Goal: Navigation & Orientation: Understand site structure

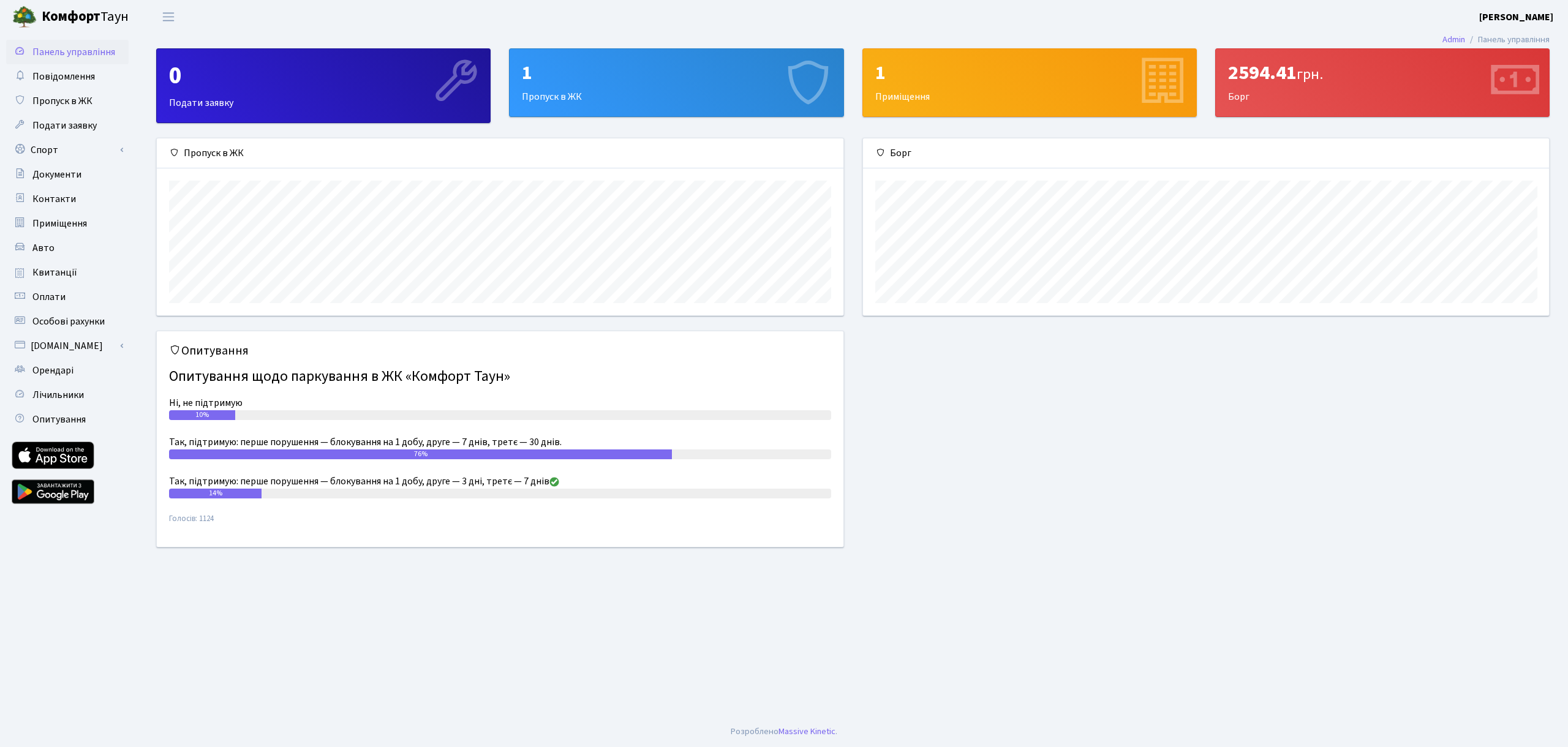
scroll to position [177, 686]
click at [508, 23] on header "Комфорт Таун Краковецький С. Б. Мій обліковий запис Вийти" at bounding box center [784, 16] width 1568 height 33
click at [59, 121] on span "Подати заявку" at bounding box center [65, 125] width 65 height 13
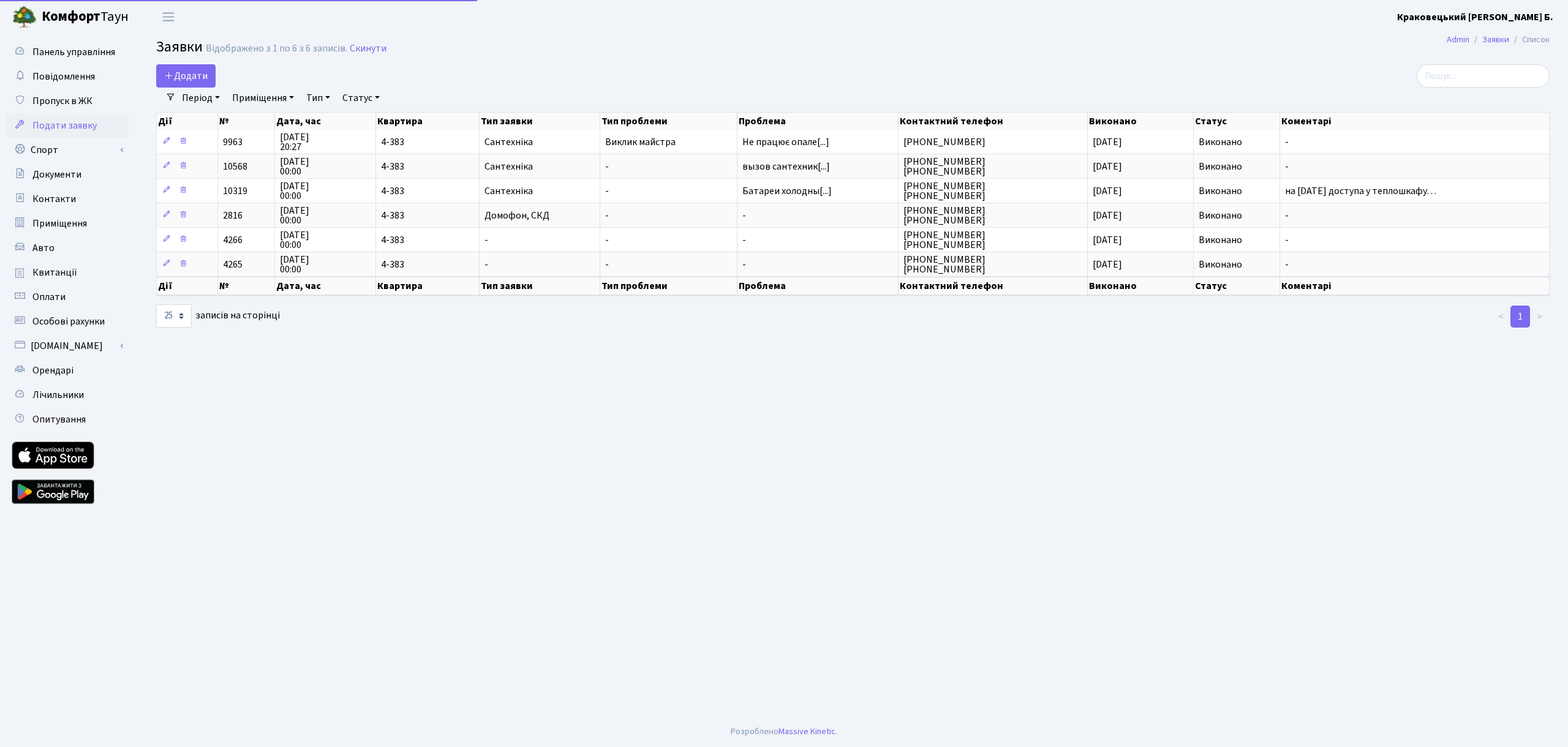
select select "25"
click at [43, 390] on span "Лічильники" at bounding box center [58, 394] width 51 height 13
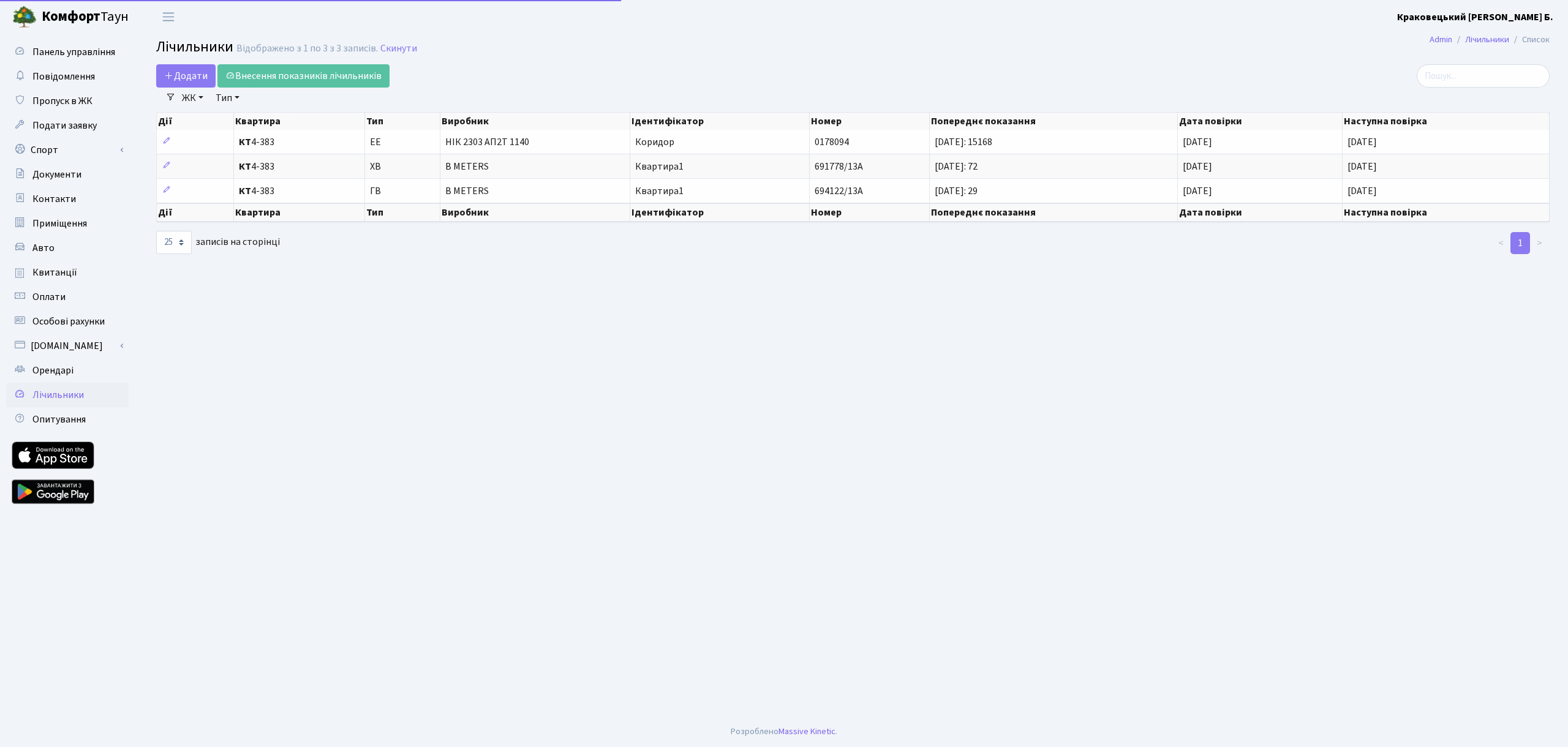
select select "25"
click at [37, 377] on span "Орендарі" at bounding box center [53, 370] width 41 height 13
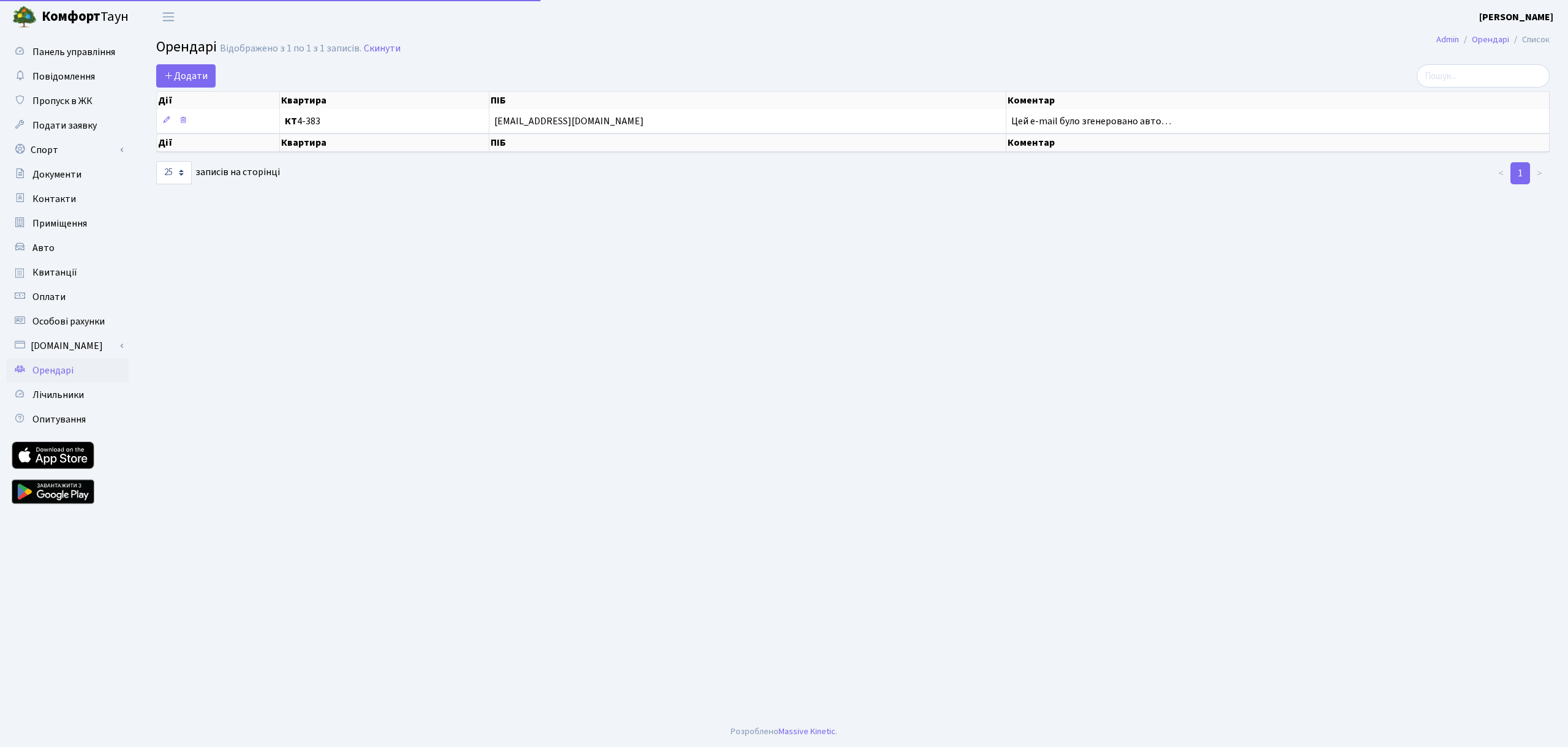
select select "25"
click at [47, 321] on span "Особові рахунки" at bounding box center [68, 321] width 72 height 13
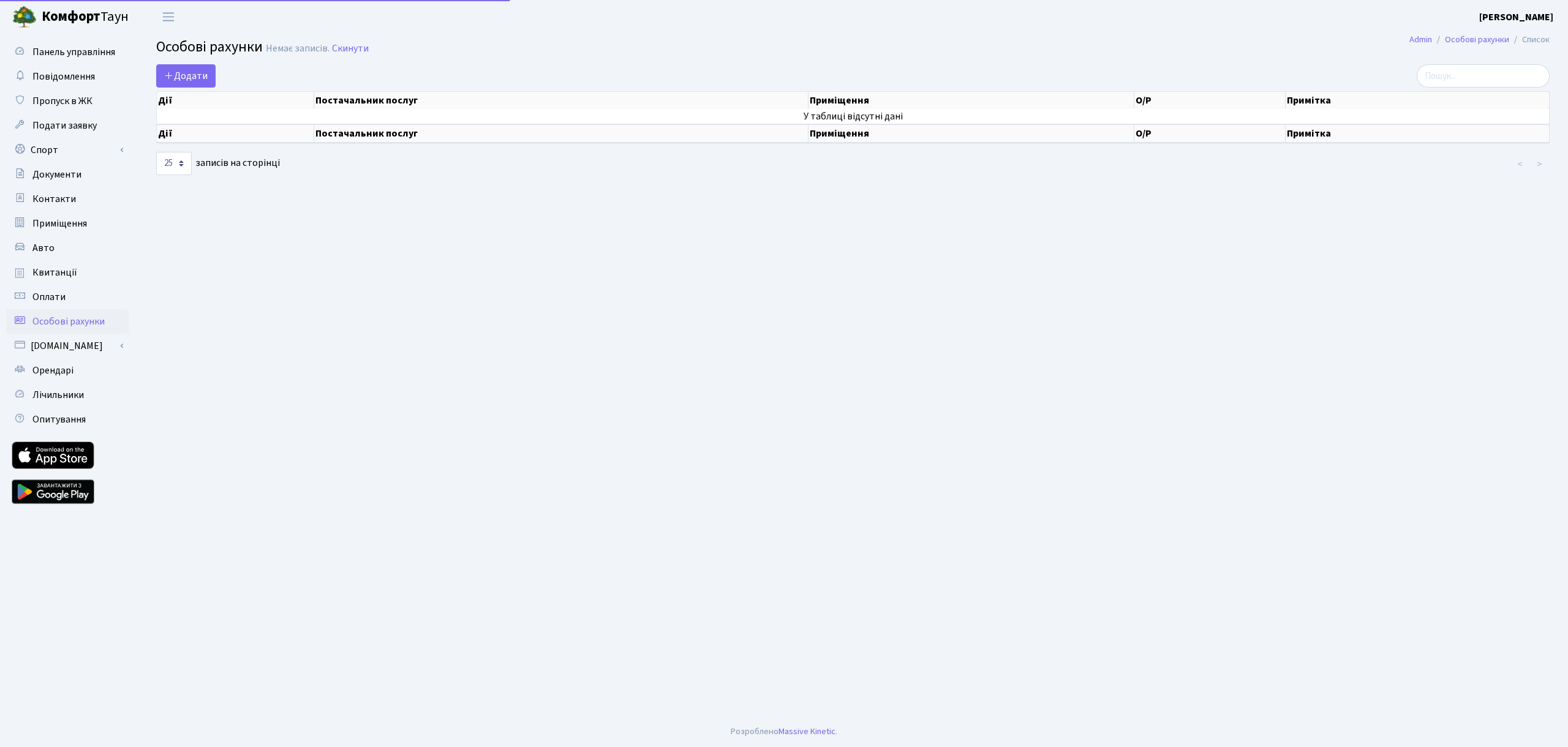
select select "25"
click at [49, 295] on span "Оплати" at bounding box center [49, 296] width 33 height 13
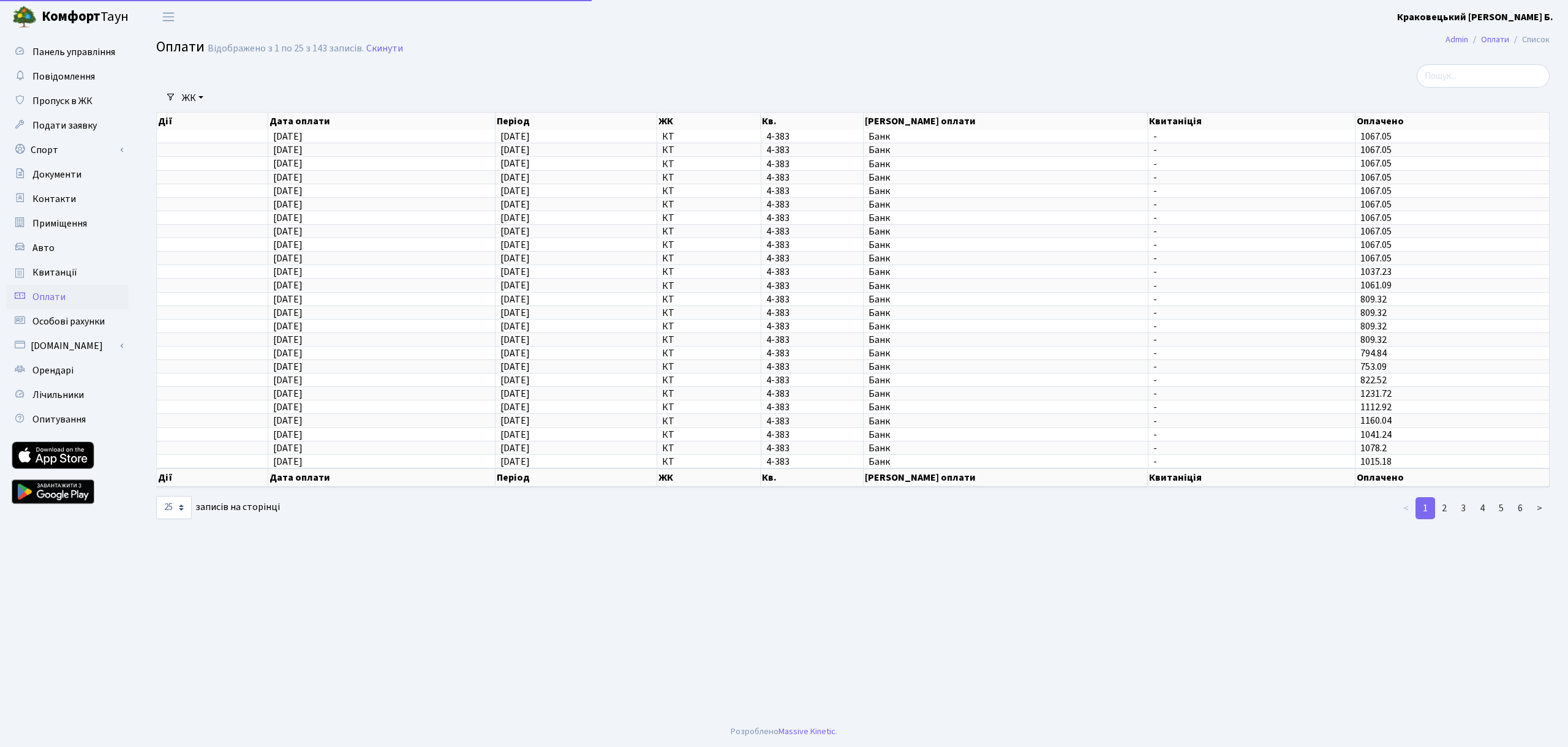
select select "25"
click at [51, 272] on span "Квитанції" at bounding box center [54, 272] width 44 height 13
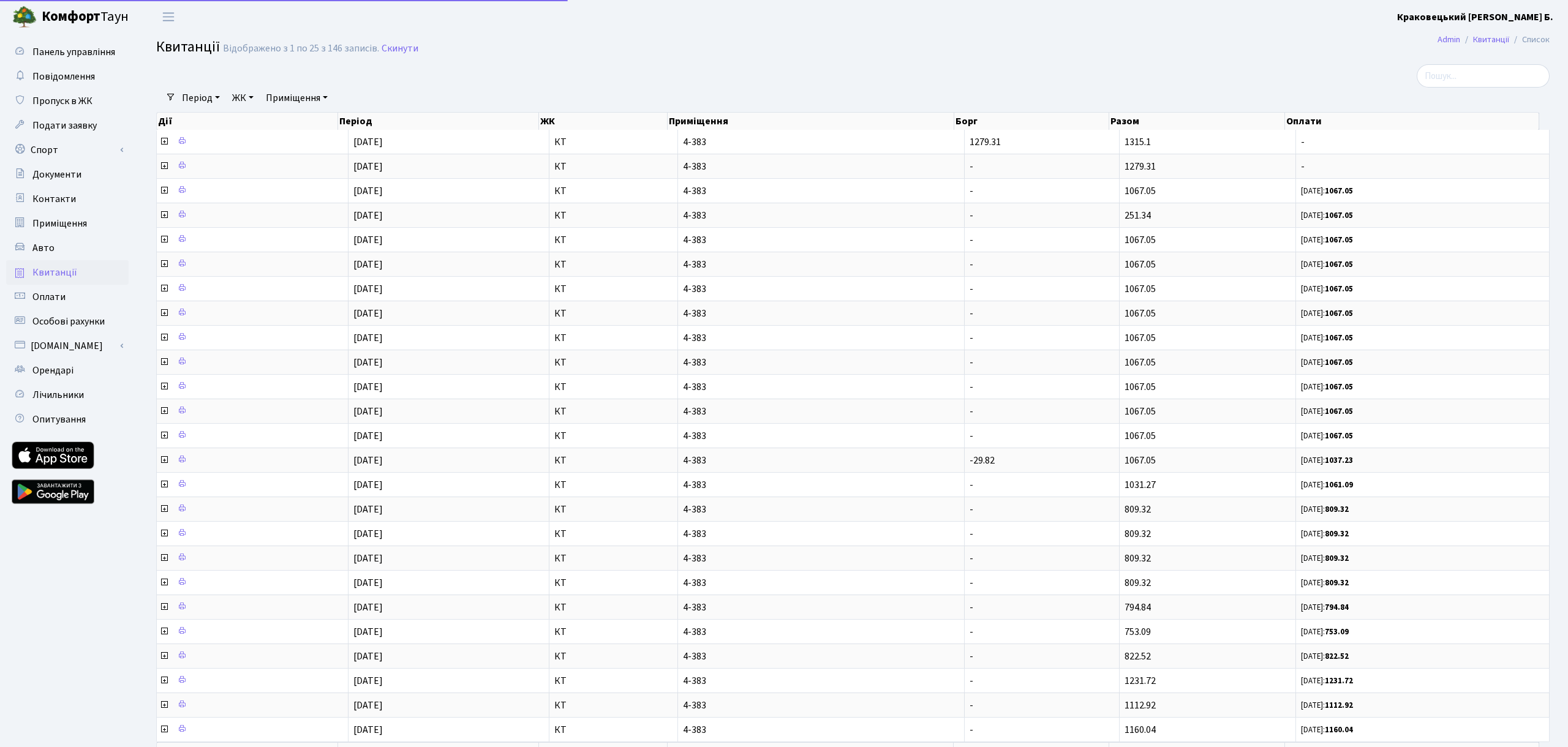
select select "25"
click at [42, 243] on span "Авто" at bounding box center [44, 247] width 22 height 13
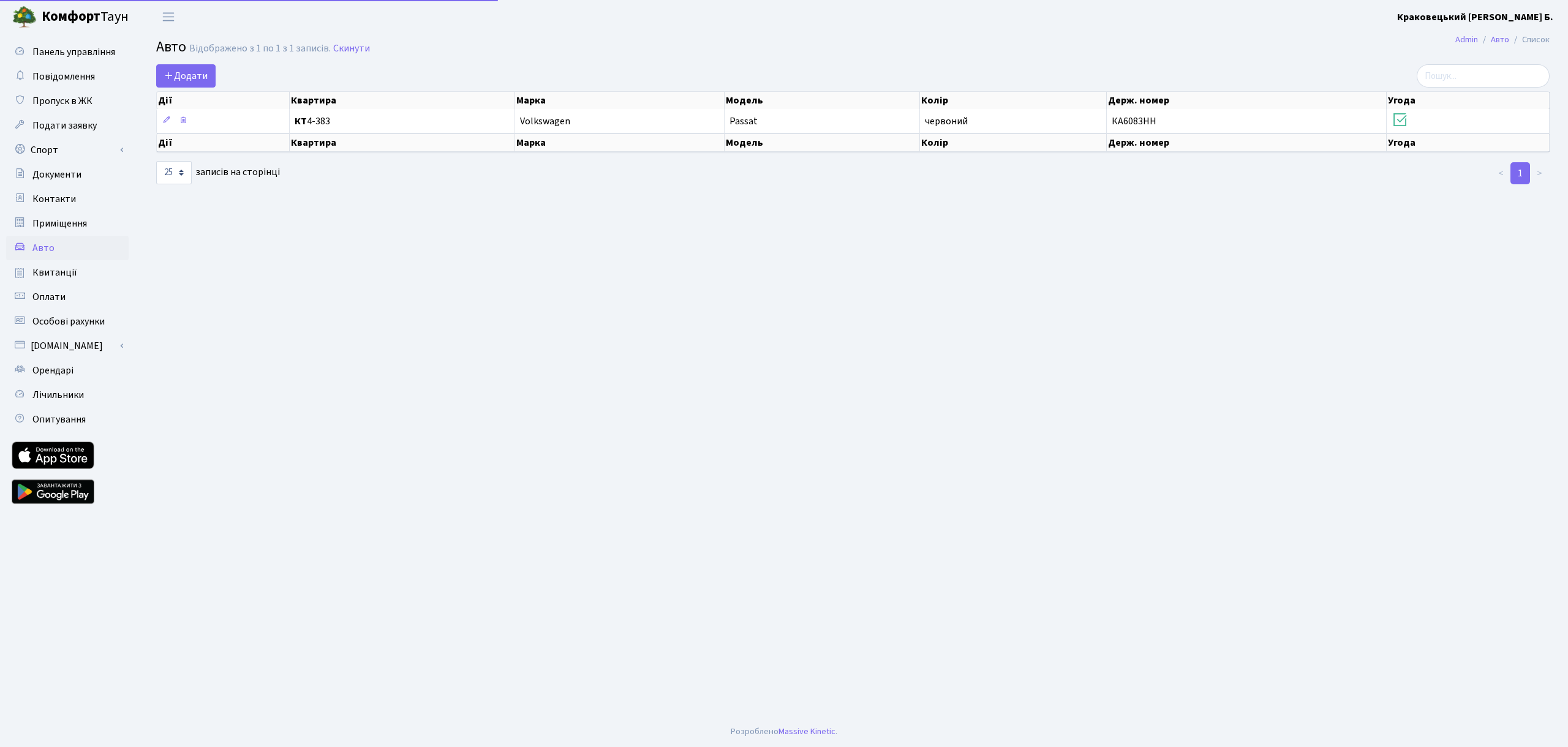
select select "25"
click at [44, 216] on link "Приміщення" at bounding box center [67, 223] width 122 height 24
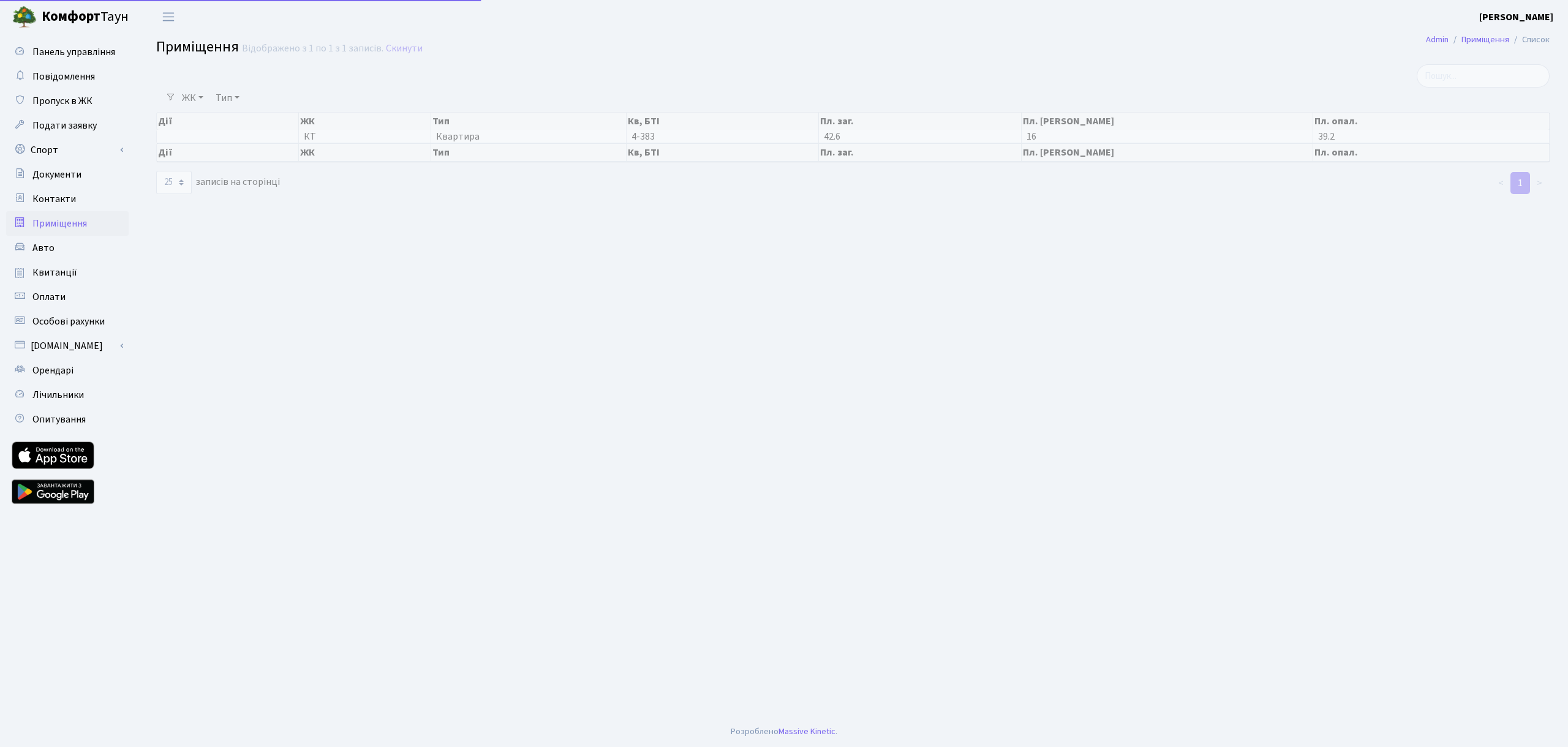
select select "25"
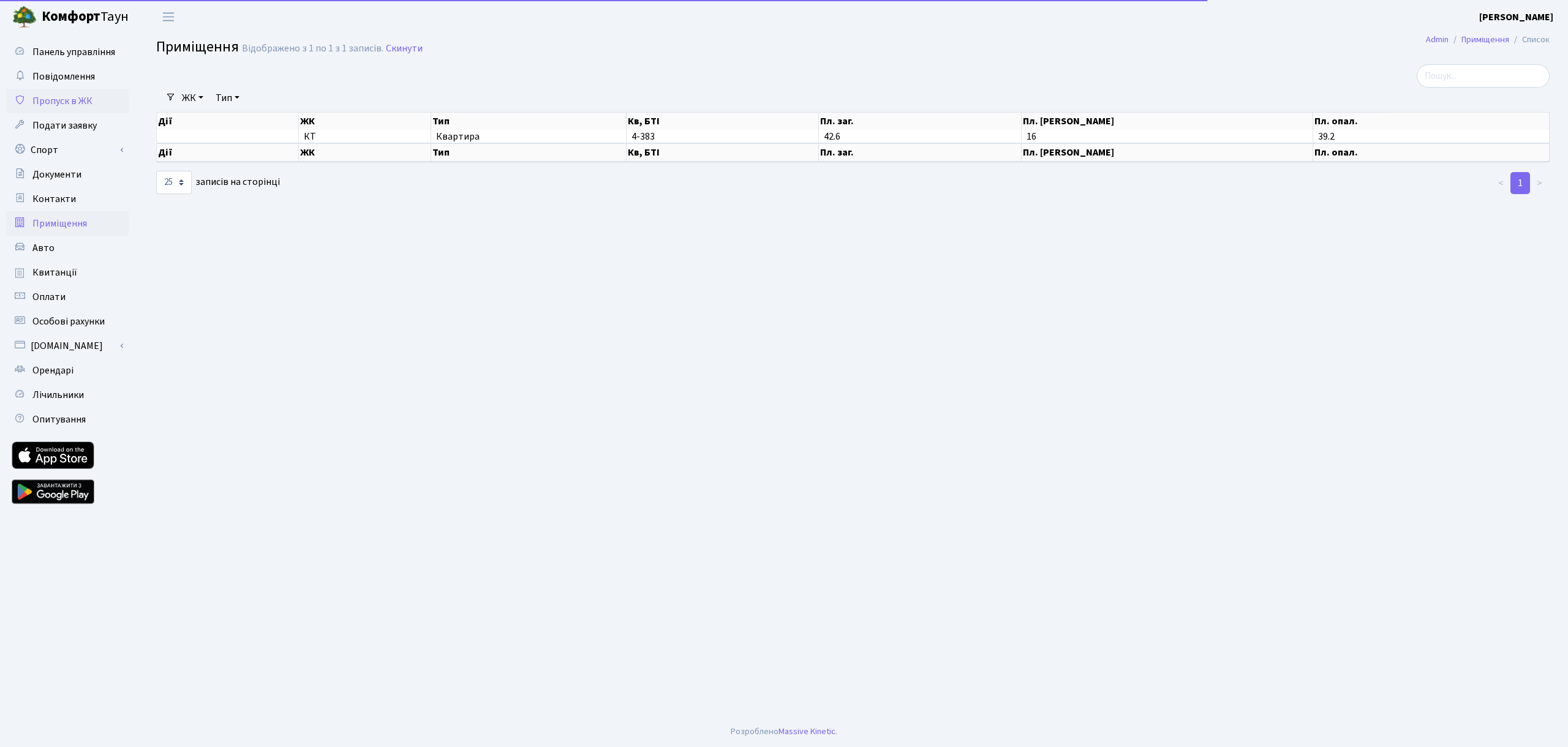
click at [59, 105] on span "Пропуск в ЖК" at bounding box center [62, 100] width 60 height 13
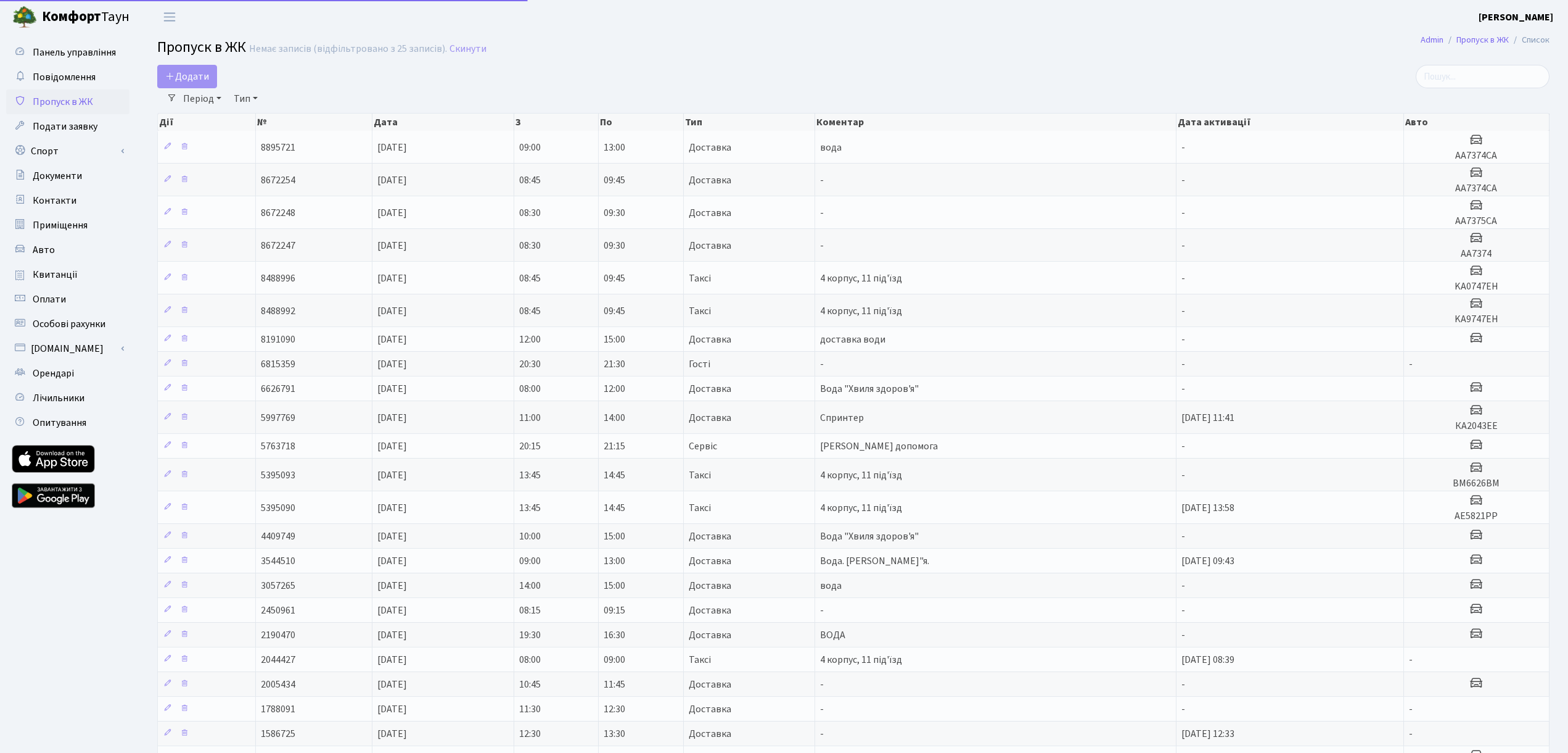
select select "25"
